Goal: Check status

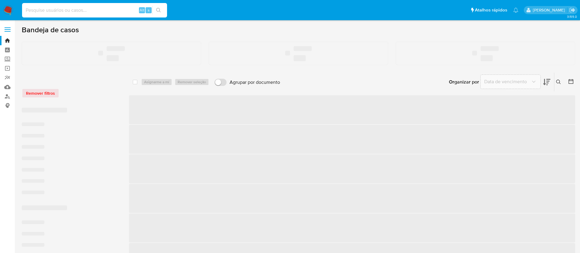
click at [57, 11] on input at bounding box center [94, 10] width 145 height 8
paste input "126045671"
type input "126045671"
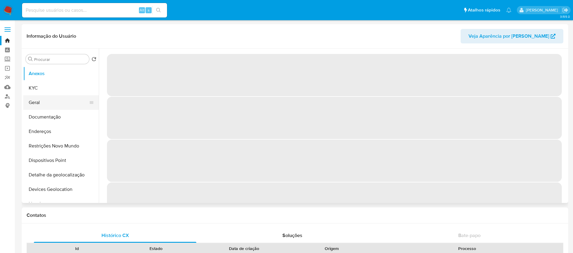
click at [40, 104] on button "Geral" at bounding box center [58, 102] width 71 height 14
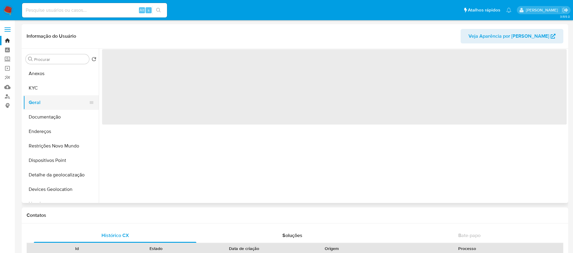
select select "10"
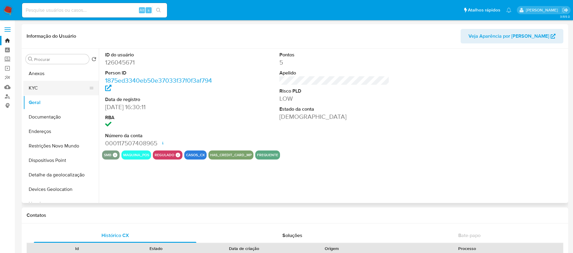
click at [39, 93] on button "KYC" at bounding box center [58, 88] width 71 height 14
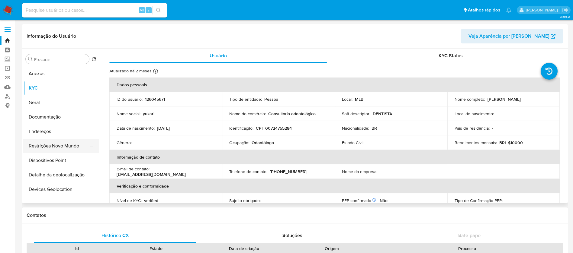
click at [46, 148] on button "Restrições Novo Mundo" at bounding box center [58, 146] width 71 height 14
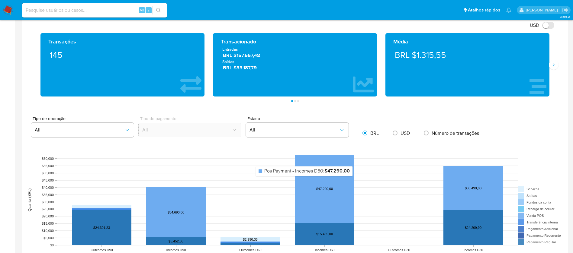
scroll to position [271, 0]
